Goal: Information Seeking & Learning: Learn about a topic

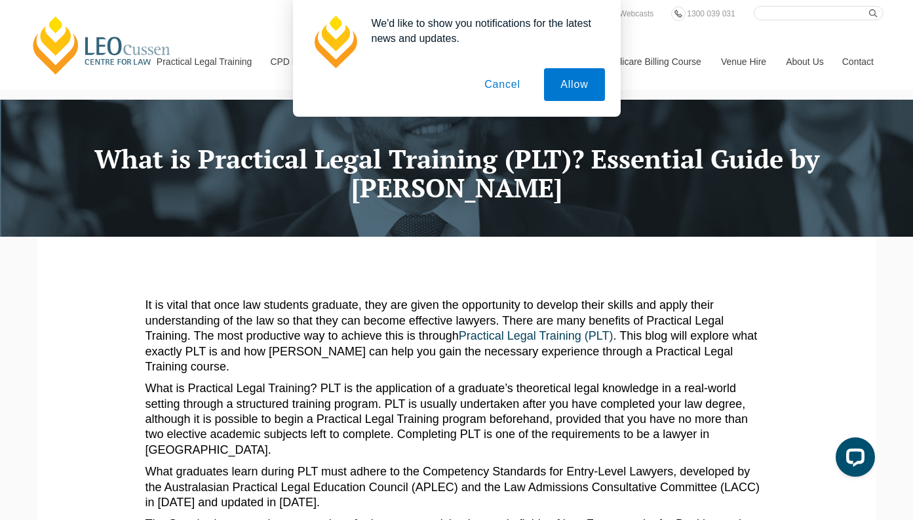
click at [511, 86] on button "Cancel" at bounding box center [502, 84] width 69 height 33
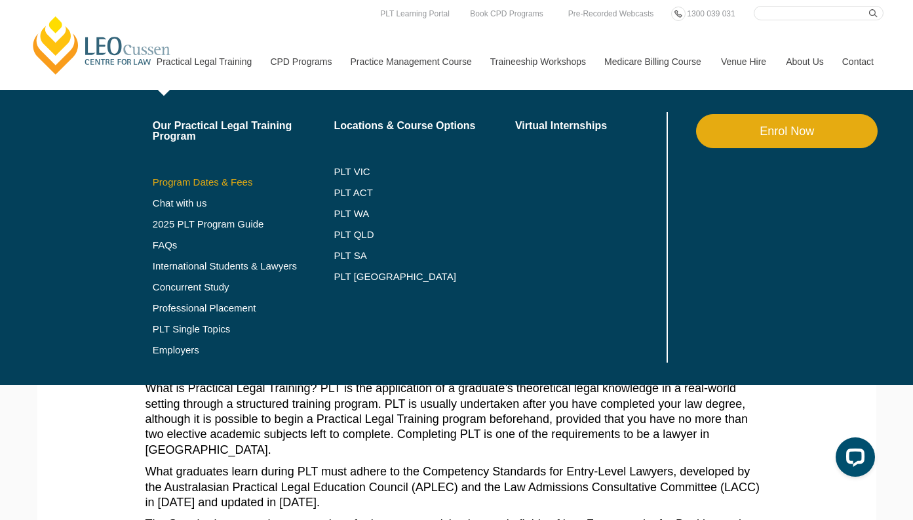
click at [176, 181] on link "Program Dates & Fees" at bounding box center [244, 182] width 182 height 10
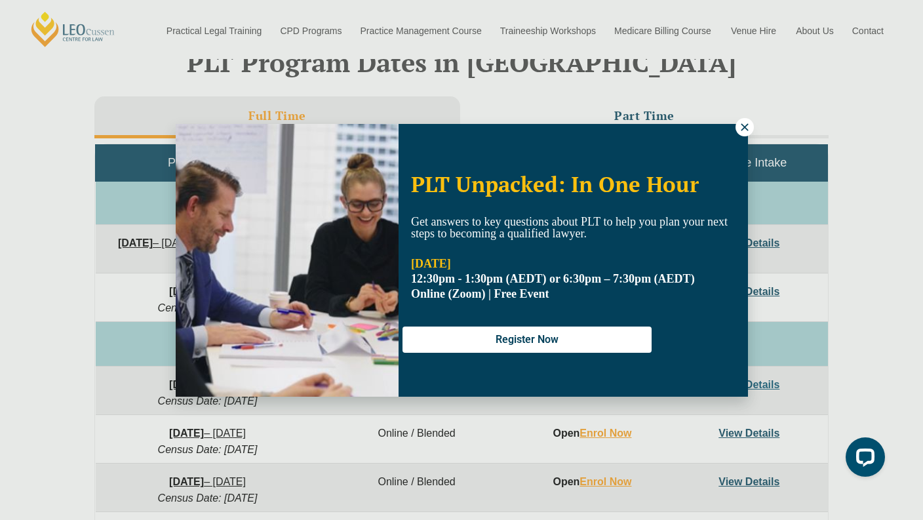
click at [753, 126] on button at bounding box center [744, 127] width 18 height 18
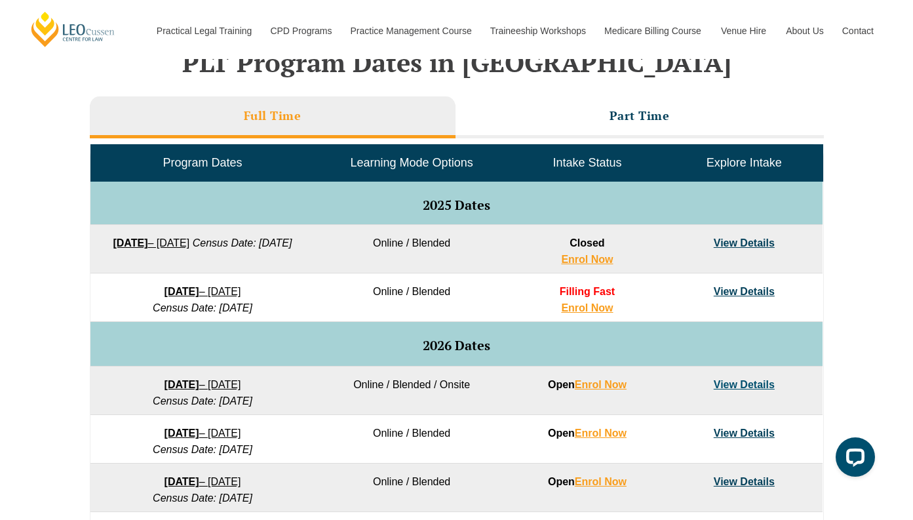
scroll to position [649, 0]
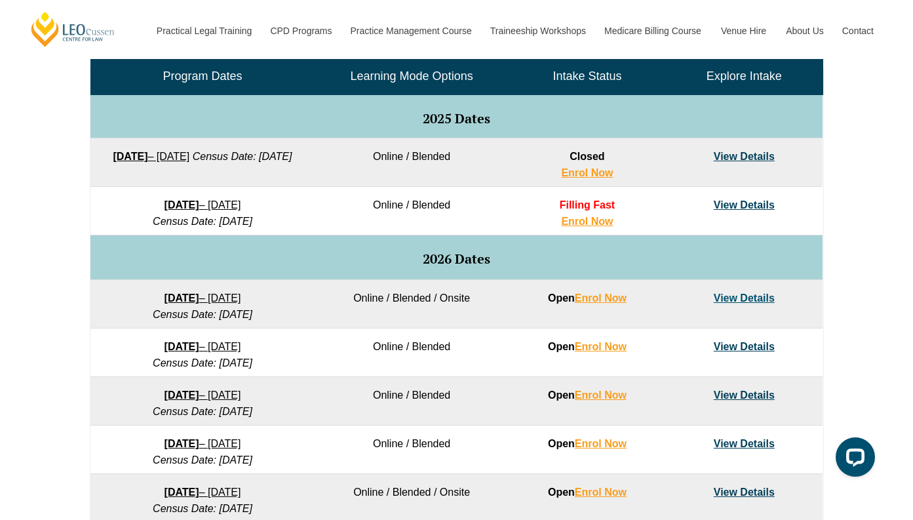
click at [714, 199] on link "View Details" at bounding box center [744, 204] width 61 height 11
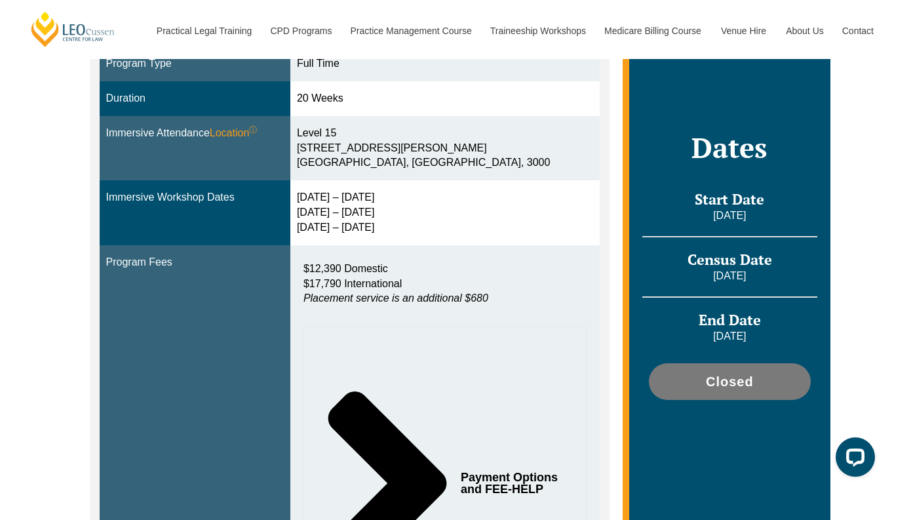
scroll to position [169, 0]
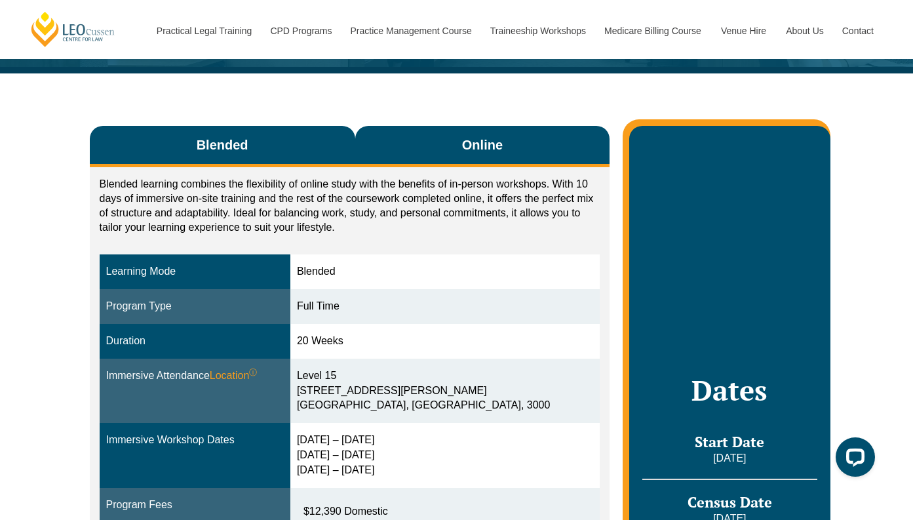
click at [462, 136] on span "Online" at bounding box center [482, 145] width 41 height 18
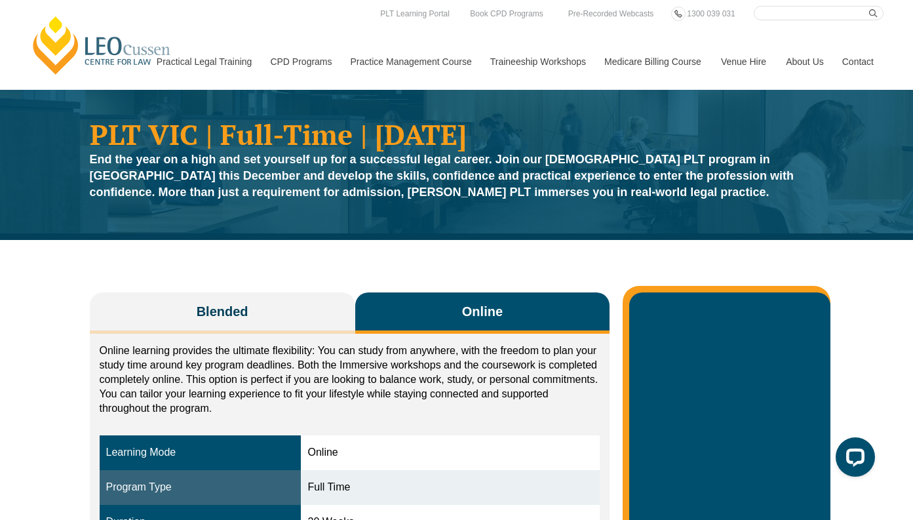
scroll to position [111, 0]
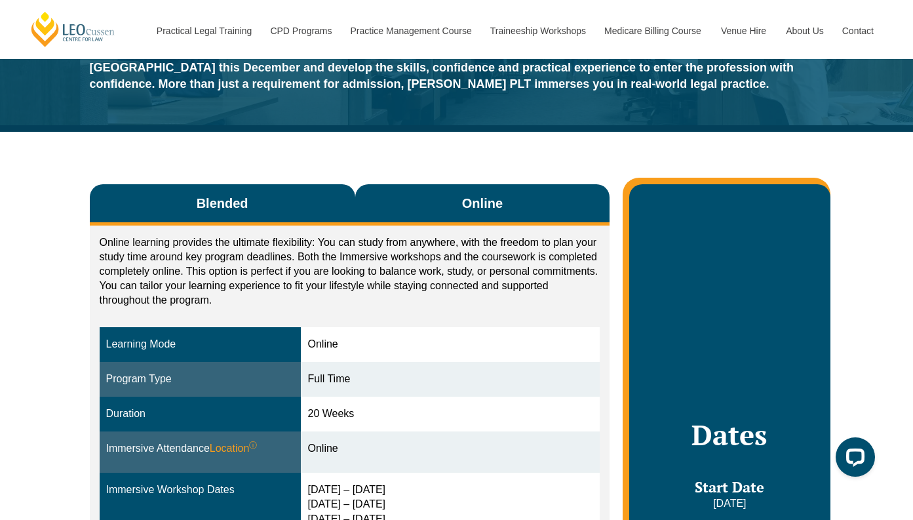
click at [272, 196] on button "Blended" at bounding box center [222, 204] width 265 height 41
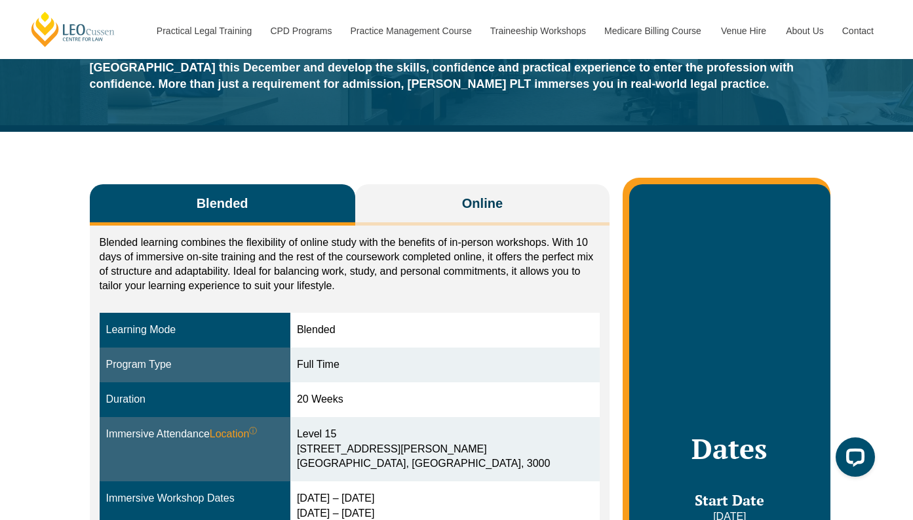
scroll to position [526, 0]
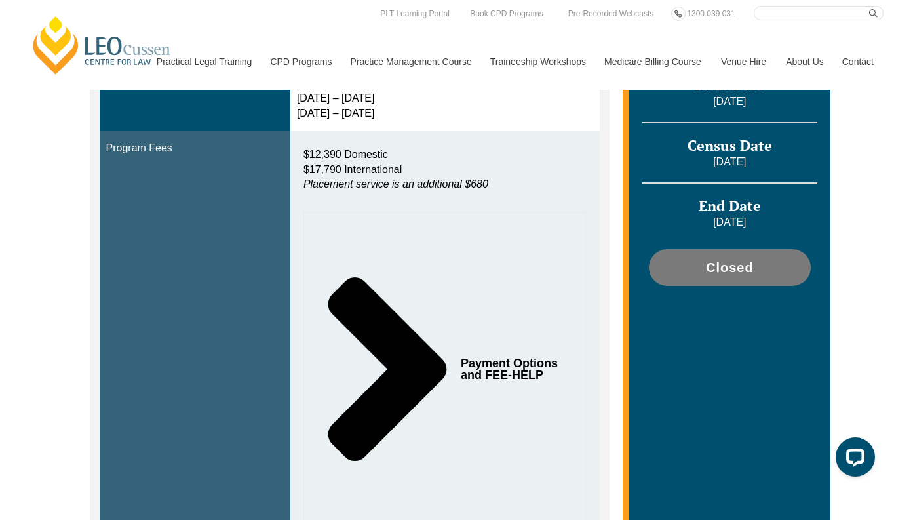
click at [478, 357] on span "Payment Options and FEE-HELP" at bounding box center [512, 369] width 102 height 24
